Goal: Browse casually: Explore the website without a specific task or goal

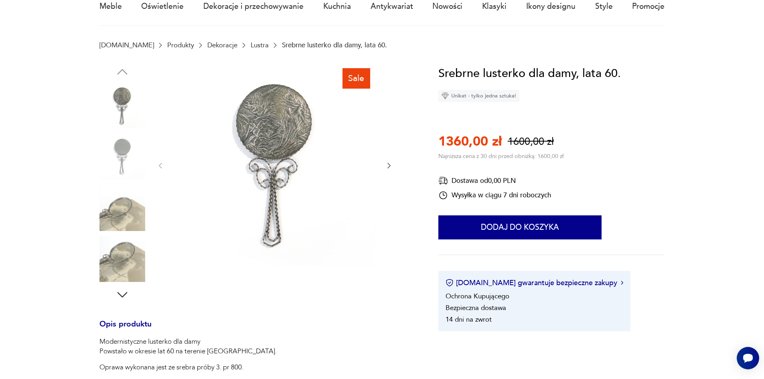
scroll to position [40, 0]
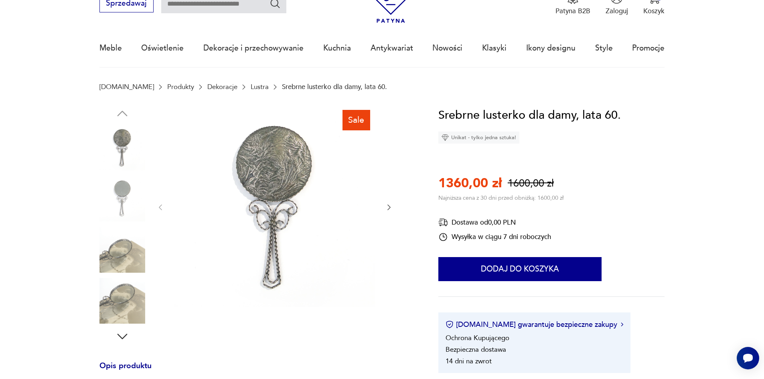
click at [117, 252] on img at bounding box center [123, 250] width 46 height 46
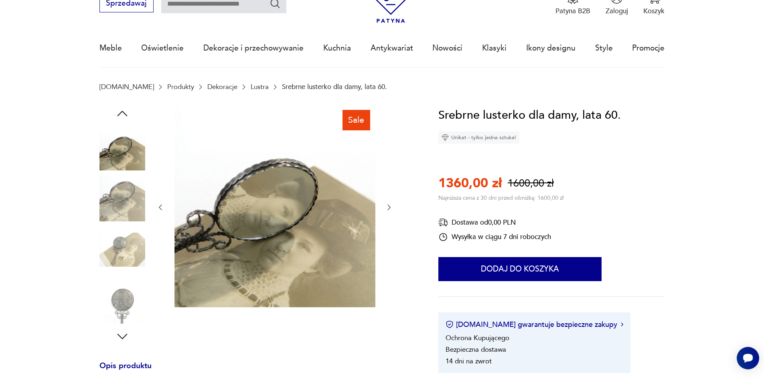
click at [126, 243] on img at bounding box center [123, 250] width 46 height 46
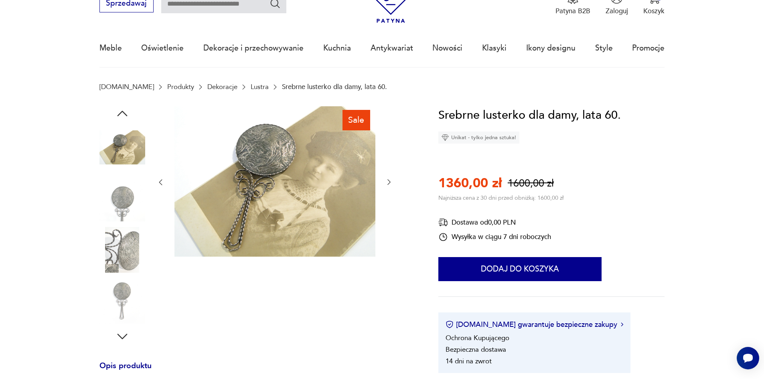
click at [123, 290] on img at bounding box center [123, 301] width 46 height 46
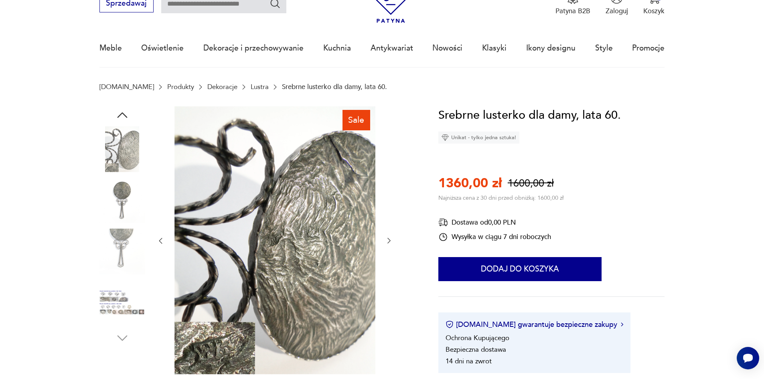
click at [120, 297] on img at bounding box center [123, 303] width 46 height 46
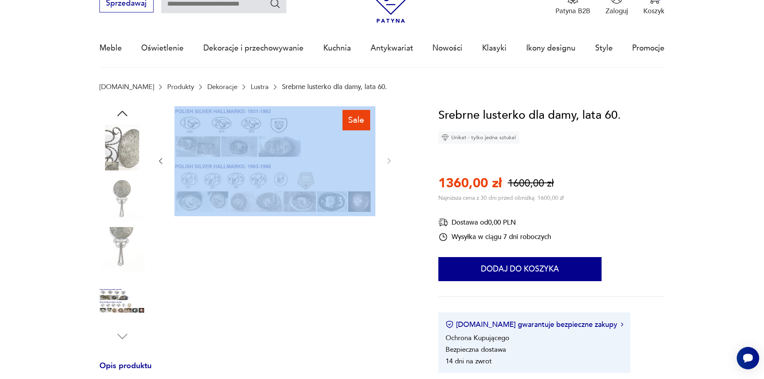
drag, startPoint x: 381, startPoint y: 195, endPoint x: 367, endPoint y: 195, distance: 14.0
click at [367, 195] on div at bounding box center [274, 161] width 237 height 110
copy div
click at [436, 134] on section "Sale Opis produktu Modernistyczne lusterko dla damy Powstało w okresie lat 60 n…" at bounding box center [382, 371] width 764 height 530
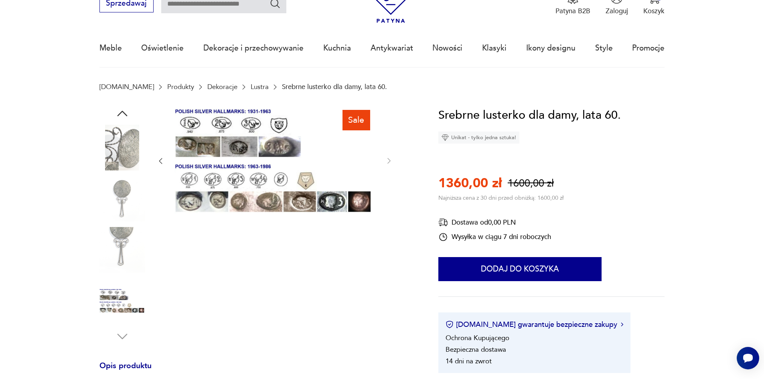
click at [436, 136] on section "Sale Opis produktu Modernistyczne lusterko dla damy Powstało w okresie lat 60 n…" at bounding box center [382, 371] width 764 height 530
drag, startPoint x: 737, startPoint y: 345, endPoint x: 724, endPoint y: 350, distance: 13.6
click at [732, 346] on section "Sale Opis produktu Modernistyczne lusterko dla damy Powstało w okresie lat 60 n…" at bounding box center [382, 371] width 764 height 530
